Goal: Task Accomplishment & Management: Manage account settings

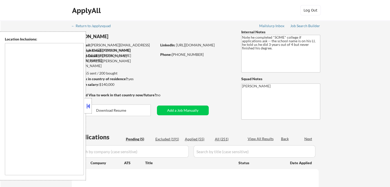
select select ""pending""
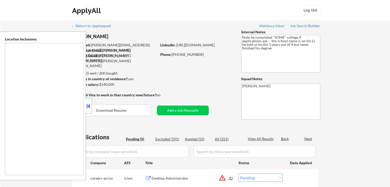
type textarea "remote"
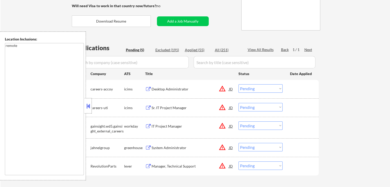
scroll to position [128, 0]
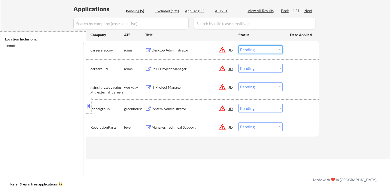
click at [253, 50] on select "Choose an option... Pending Applied Excluded (Questions) Excluded (Expired) Exc…" at bounding box center [260, 49] width 44 height 8
click at [238, 45] on select "Choose an option... Pending Applied Excluded (Questions) Excluded (Expired) Exc…" at bounding box center [260, 49] width 44 height 8
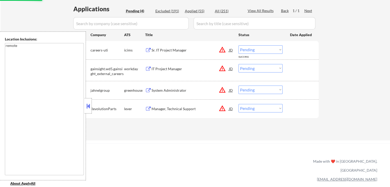
click at [256, 49] on select "Choose an option... Pending Applied Excluded (Questions) Excluded (Expired) Exc…" at bounding box center [260, 49] width 44 height 8
select select ""excluded__location_""
click at [238, 45] on select "Choose an option... Pending Applied Excluded (Questions) Excluded (Expired) Exc…" at bounding box center [260, 49] width 44 height 8
click at [264, 65] on select "Choose an option... Pending Applied Excluded (Questions) Excluded (Expired) Exc…" at bounding box center [260, 68] width 44 height 8
select select ""excluded__location_""
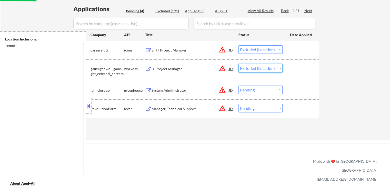
click at [238, 64] on select "Choose an option... Pending Applied Excluded (Questions) Excluded (Expired) Exc…" at bounding box center [260, 68] width 44 height 8
select select ""pending""
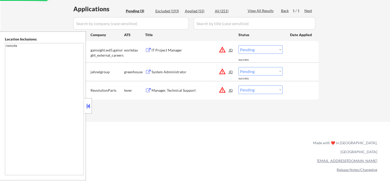
click at [251, 71] on select "Choose an option... Pending Applied Excluded (Questions) Excluded (Expired) Exc…" at bounding box center [260, 71] width 44 height 8
select select ""pending""
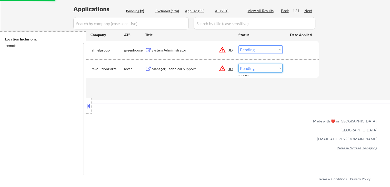
select select ""excluded__location_""
click at [238, 64] on select "Choose an option... Pending Applied Excluded (Questions) Excluded (Expired) Exc…" at bounding box center [260, 68] width 44 height 8
click at [250, 50] on select "Choose an option... Pending Applied Excluded (Questions) Excluded (Expired) Exc…" at bounding box center [260, 49] width 44 height 8
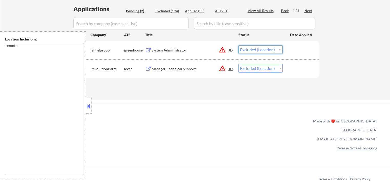
click at [238, 45] on select "Choose an option... Pending Applied Excluded (Questions) Excluded (Expired) Exc…" at bounding box center [260, 49] width 44 height 8
click at [251, 88] on div "Applications Pending (2) Excluded (194) Applied (55) All (251) View All Results…" at bounding box center [195, 48] width 247 height 86
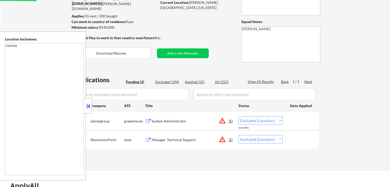
scroll to position [0, 0]
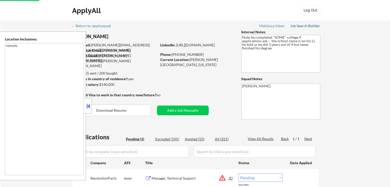
click at [308, 26] on div "Job Search Builder" at bounding box center [305, 26] width 30 height 4
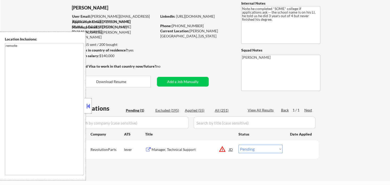
scroll to position [103, 0]
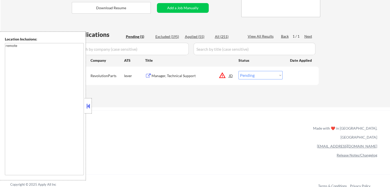
click at [250, 73] on select "Choose an option... Pending Applied Excluded (Questions) Excluded (Expired) Exc…" at bounding box center [260, 75] width 44 height 8
select select ""excluded__location_""
click at [238, 71] on select "Choose an option... Pending Applied Excluded (Questions) Excluded (Expired) Exc…" at bounding box center [260, 75] width 44 height 8
click at [238, 108] on div "← Return to /applysquad Mailslurp Inbox Job Search Builder [PERSON_NAME] User E…" at bounding box center [195, 133] width 390 height 473
